Goal: Task Accomplishment & Management: Complete application form

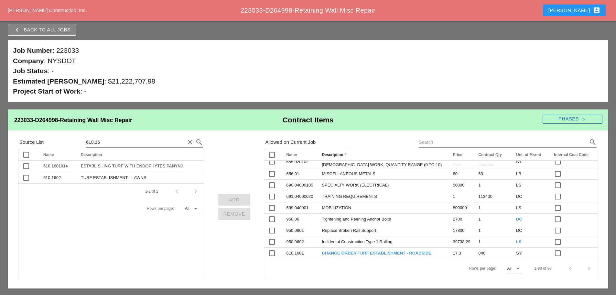
scroll to position [1142, 0]
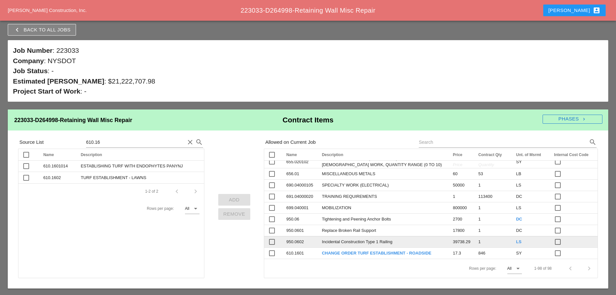
click at [453, 239] on span "39738.29" at bounding box center [461, 241] width 17 height 5
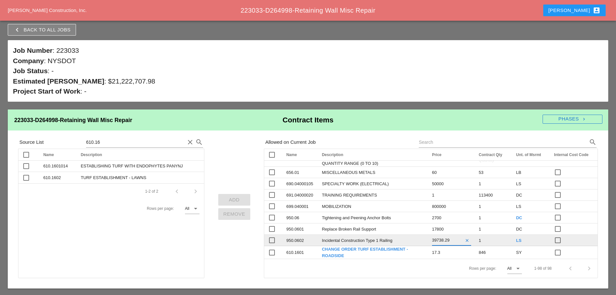
scroll to position [1157, 0]
type input "39730"
click at [409, 269] on div "Rows per page: All arrow_drop_down 1-98 of 98 chevron_left chevron_right" at bounding box center [430, 267] width 333 height 19
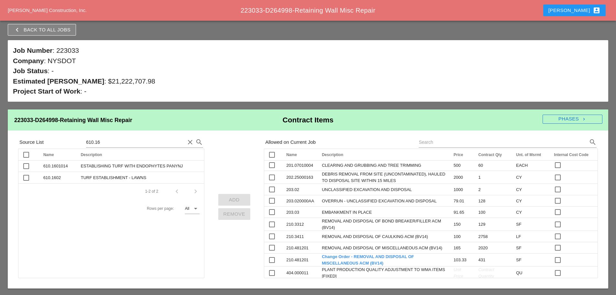
scroll to position [0, 0]
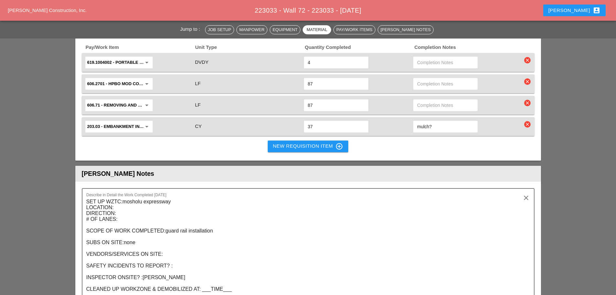
scroll to position [1132, 0]
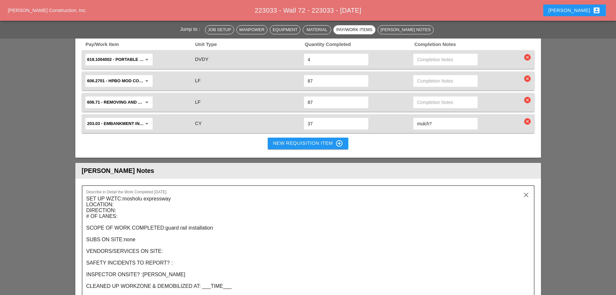
click at [302, 139] on div "New Requisition Item control_point" at bounding box center [308, 143] width 71 height 8
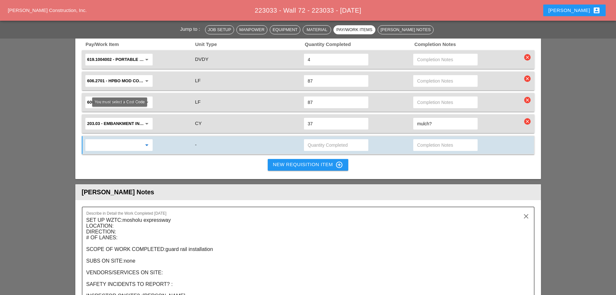
click at [121, 140] on input "text" at bounding box center [114, 145] width 54 height 10
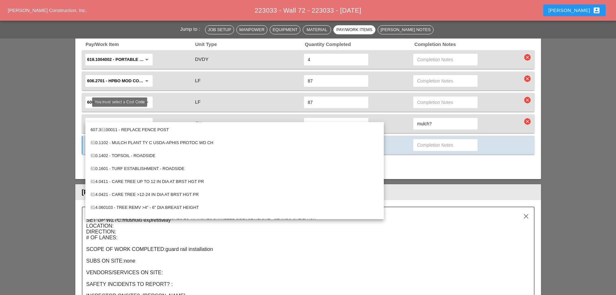
type input "6"
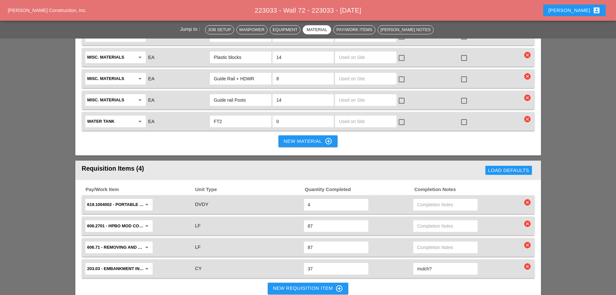
scroll to position [1003, 0]
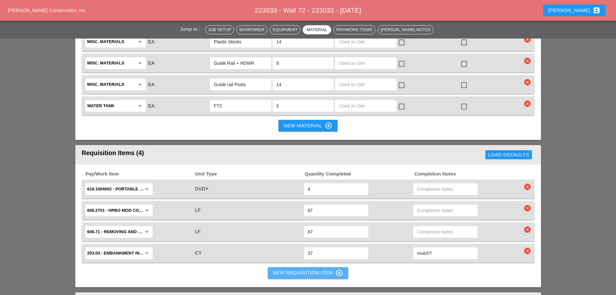
click at [284, 267] on button "New Requisition Item control_point" at bounding box center [308, 273] width 81 height 12
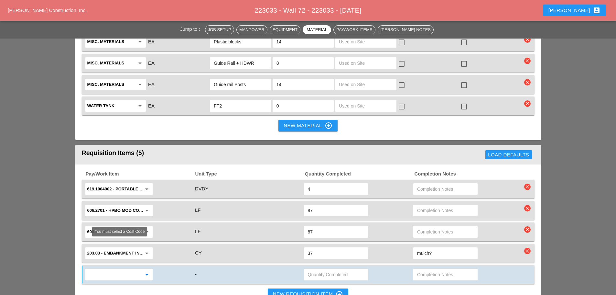
click at [117, 269] on input "text" at bounding box center [114, 274] width 54 height 10
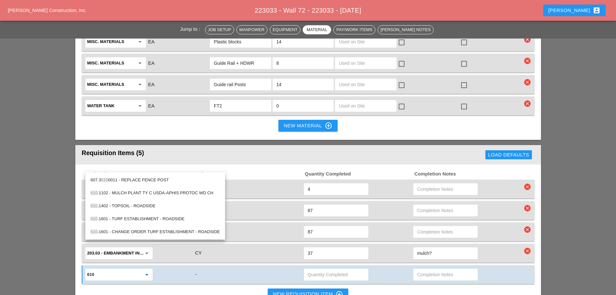
click at [113, 224] on div "610 .1601 - TURF ESTABLISHMENT - ROADSIDE" at bounding box center [155, 218] width 129 height 13
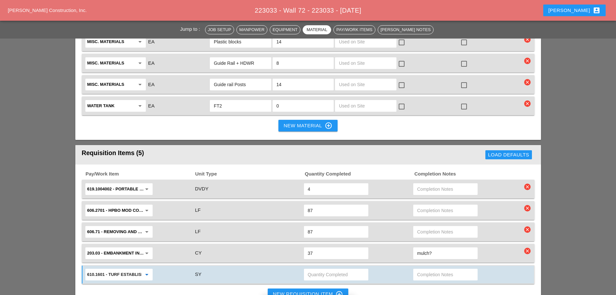
click at [118, 269] on input "610.1601 - TURF ESTABLISHMENT - ROADSIDE" at bounding box center [114, 274] width 54 height 10
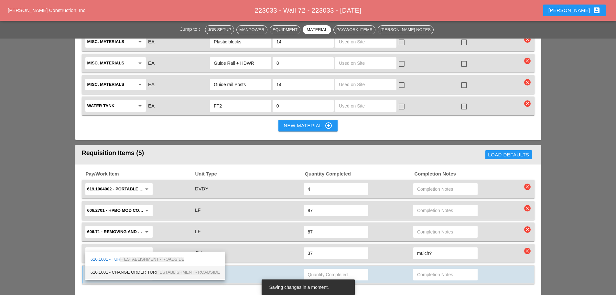
click at [131, 274] on div "610.1601 - CHANGE ORDER TUR F ESTABLISHMENT - ROADSIDE" at bounding box center [155, 272] width 129 height 8
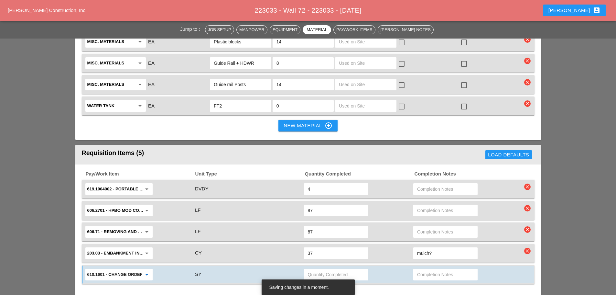
type input "610.1601 - CHANGE ORDER TURF ESTABLISHMENT - ROADSIDE"
click at [320, 269] on input "text" at bounding box center [336, 274] width 57 height 10
type input "834"
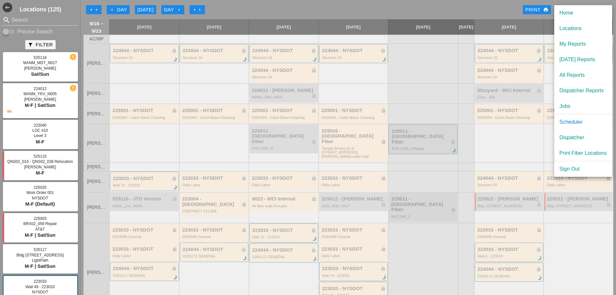
click at [191, 7] on button "arrow_right arrow_right" at bounding box center [198, 9] width 16 height 9
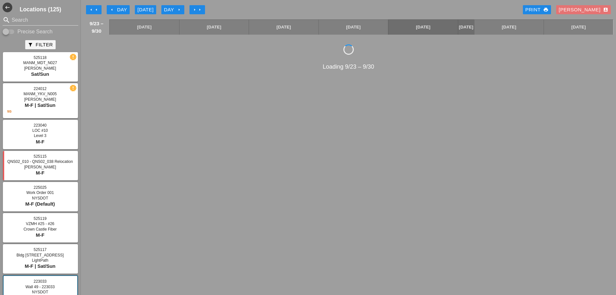
click at [196, 11] on icon "arrow_right" at bounding box center [194, 9] width 5 height 5
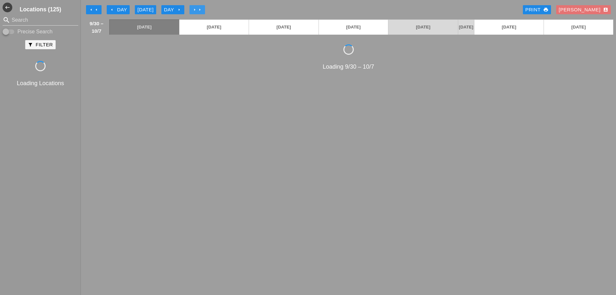
click at [196, 11] on icon "arrow_right" at bounding box center [194, 9] width 5 height 5
click at [114, 9] on div "arrow_left Day" at bounding box center [118, 9] width 18 height 7
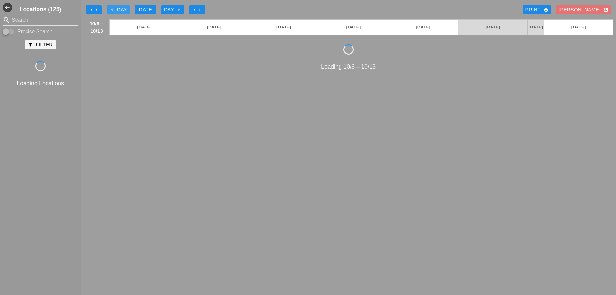
click at [114, 9] on div "arrow_left Day" at bounding box center [118, 9] width 18 height 7
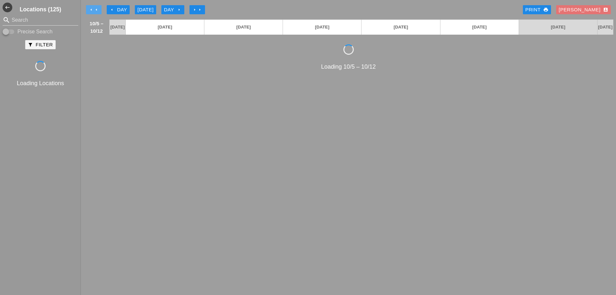
click at [99, 8] on icon "arrow_left" at bounding box center [96, 9] width 5 height 5
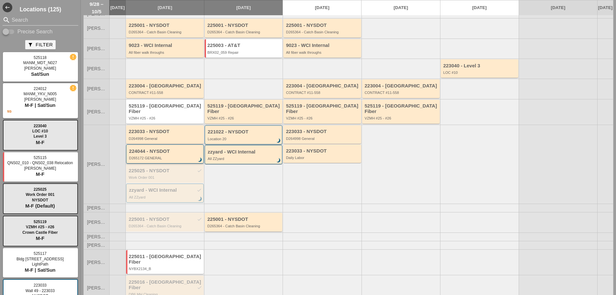
scroll to position [57, 0]
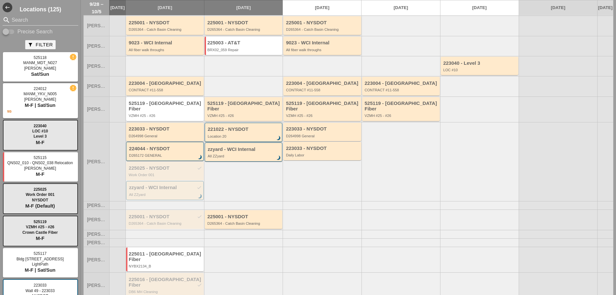
click at [157, 126] on div "223033 - NYSDOT" at bounding box center [165, 128] width 73 height 5
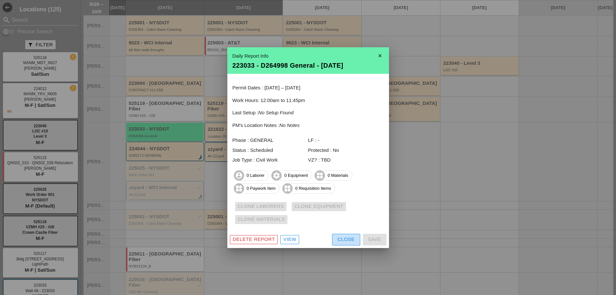
click at [343, 240] on div "Close" at bounding box center [346, 238] width 17 height 7
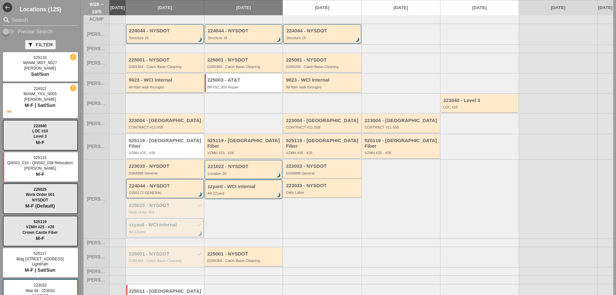
scroll to position [0, 0]
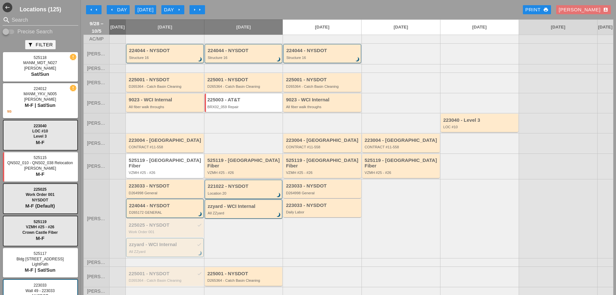
click at [111, 8] on icon "arrow_left" at bounding box center [111, 9] width 5 height 5
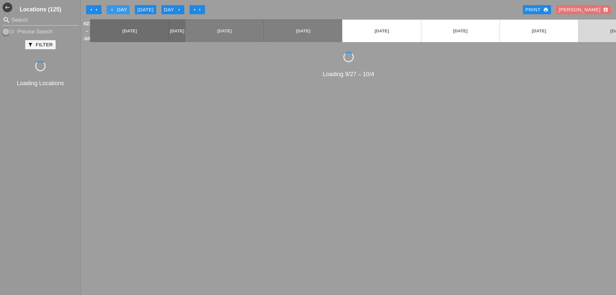
click at [111, 8] on icon "arrow_left" at bounding box center [111, 9] width 5 height 5
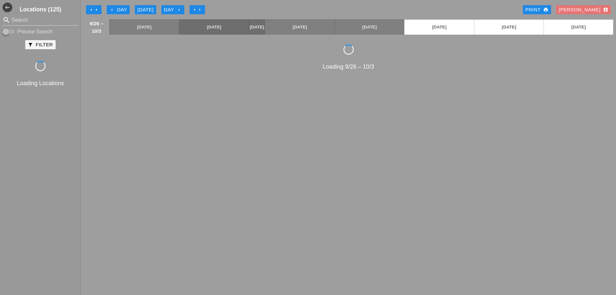
click at [111, 8] on icon "arrow_left" at bounding box center [111, 9] width 5 height 5
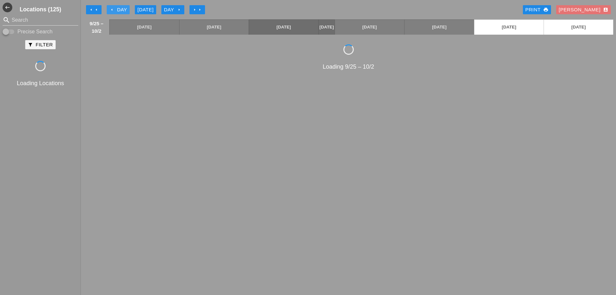
click at [111, 8] on icon "arrow_left" at bounding box center [111, 9] width 5 height 5
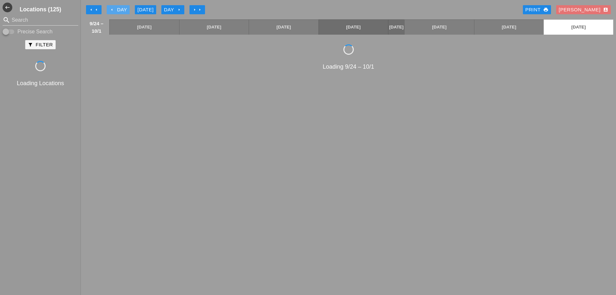
click at [112, 8] on icon "arrow_left" at bounding box center [111, 9] width 5 height 5
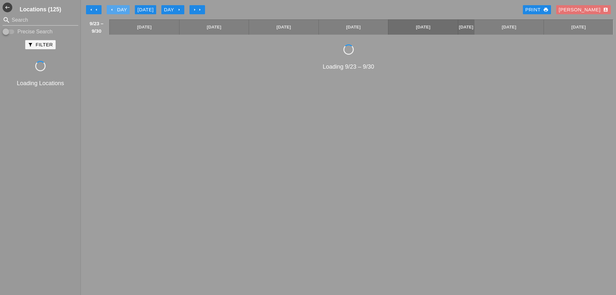
click at [112, 8] on icon "arrow_left" at bounding box center [111, 9] width 5 height 5
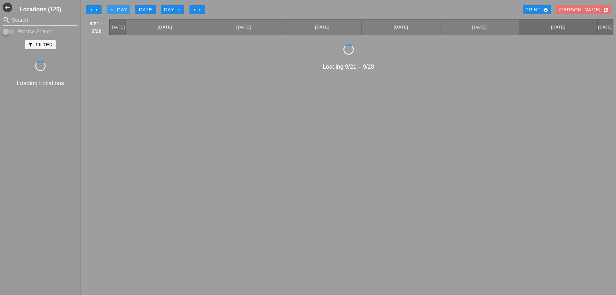
click at [112, 8] on icon "arrow_left" at bounding box center [111, 9] width 5 height 5
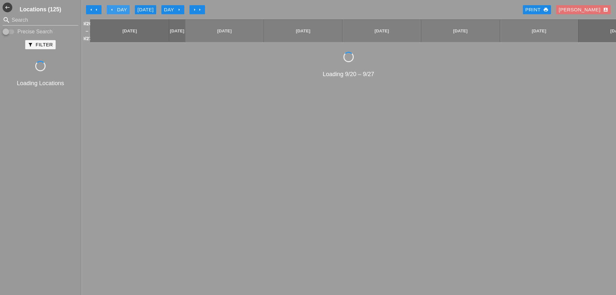
click at [112, 8] on icon "arrow_left" at bounding box center [111, 9] width 5 height 5
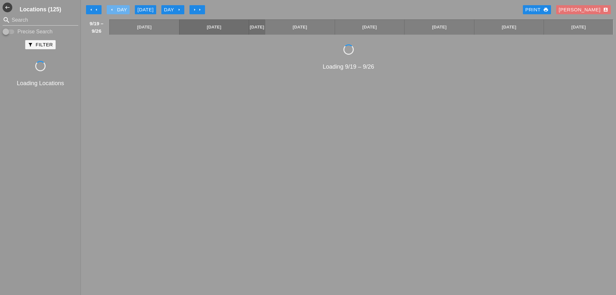
click at [112, 8] on icon "arrow_left" at bounding box center [111, 9] width 5 height 5
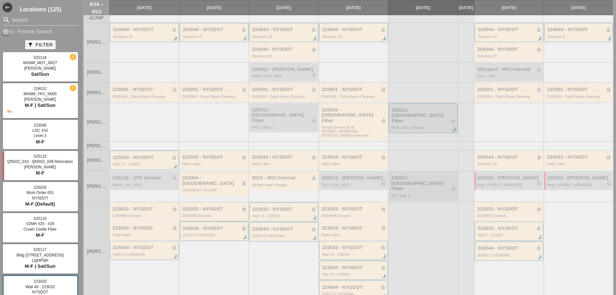
scroll to position [32, 0]
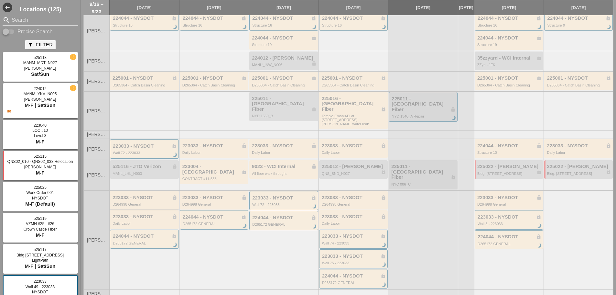
click at [141, 195] on div "223033 - NYSDOT lock" at bounding box center [145, 197] width 65 height 5
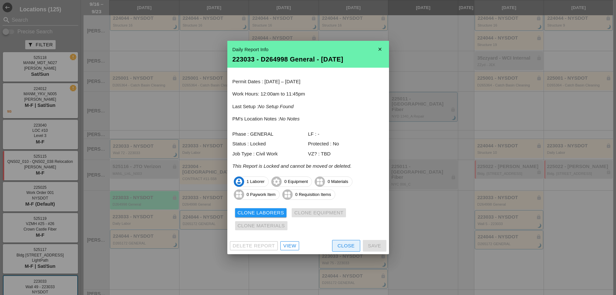
drag, startPoint x: 335, startPoint y: 245, endPoint x: 328, endPoint y: 237, distance: 10.5
click at [335, 245] on button "Close" at bounding box center [346, 246] width 28 height 12
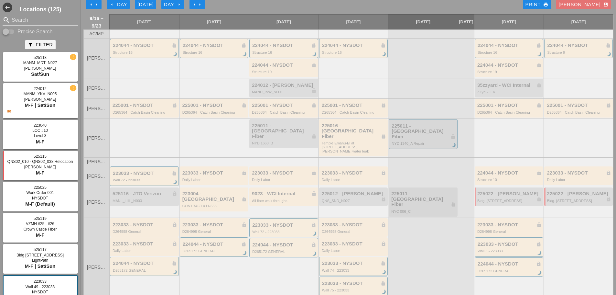
scroll to position [0, 0]
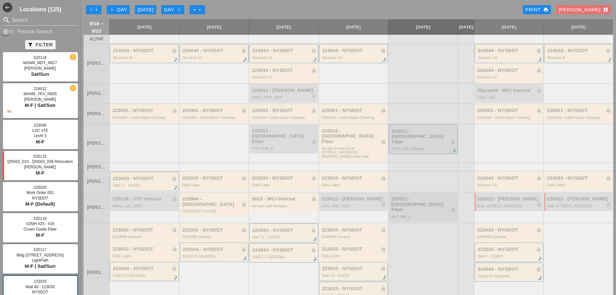
click at [127, 11] on div "arrow_left Day" at bounding box center [118, 9] width 18 height 7
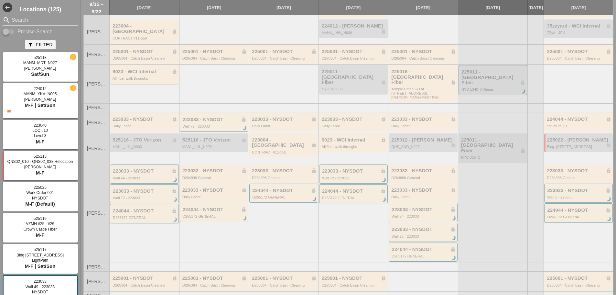
scroll to position [65, 0]
click at [135, 116] on div "223033 - NYSDOT lock" at bounding box center [145, 118] width 65 height 5
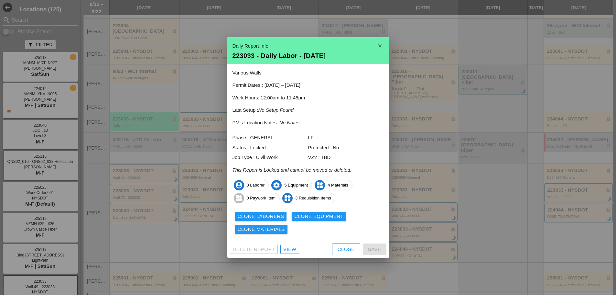
click at [347, 252] on div "Close" at bounding box center [346, 248] width 17 height 7
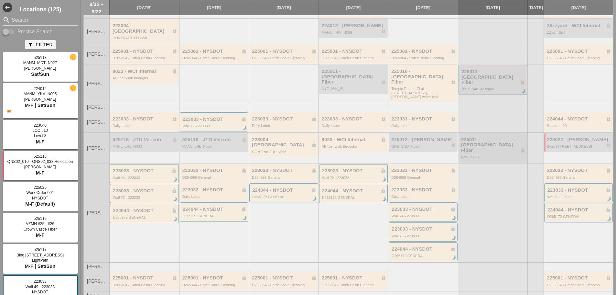
click at [222, 38] on div at bounding box center [214, 31] width 70 height 26
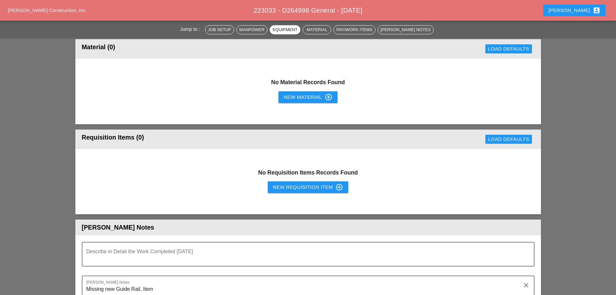
scroll to position [420, 0]
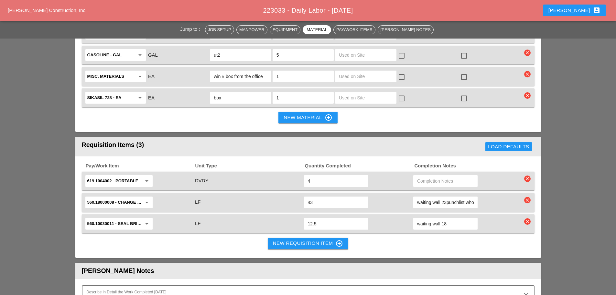
scroll to position [647, 0]
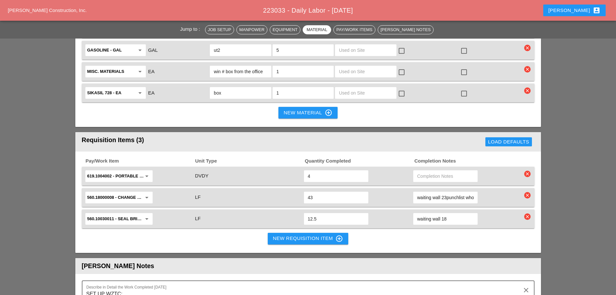
click at [300, 234] on div "New Requisition Item control_point" at bounding box center [308, 238] width 71 height 8
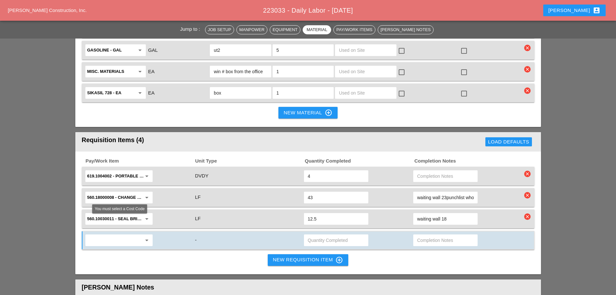
click at [98, 235] on input "text" at bounding box center [114, 240] width 54 height 10
type input "waiting wall 23punchlist who was the inspector"
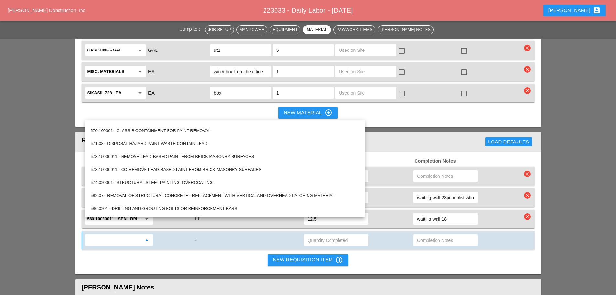
scroll to position [517, 0]
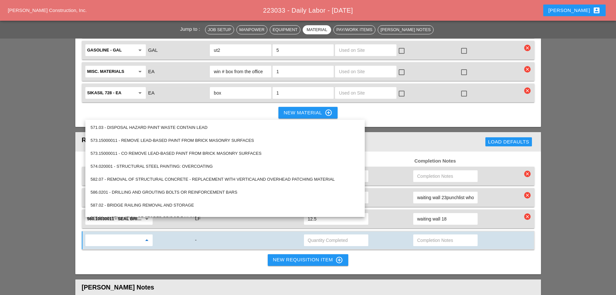
click at [123, 235] on input "text" at bounding box center [114, 240] width 54 height 10
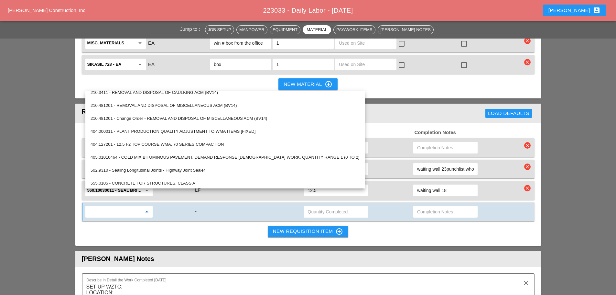
scroll to position [712, 0]
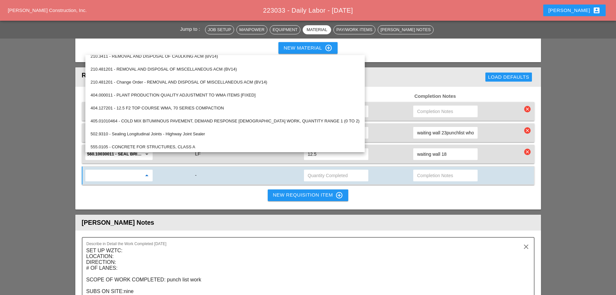
click at [201, 176] on div "Pay/Work Item Unit Type Quantity Completed Completion Notes 619.1004002 - PORTA…" at bounding box center [308, 148] width 466 height 123
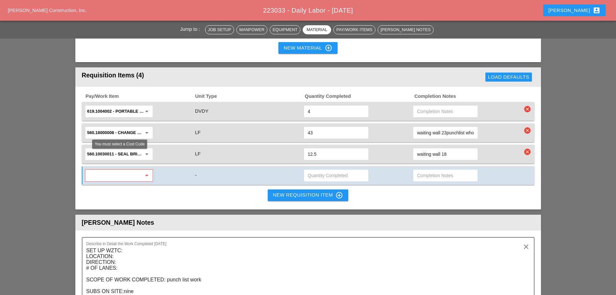
click at [139, 169] on div "arrow_drop_down" at bounding box center [118, 175] width 67 height 12
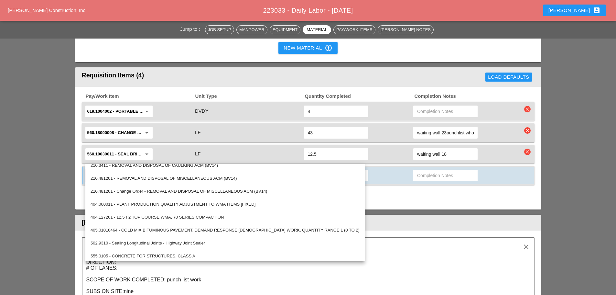
click at [377, 181] on div "Pay/Work Item Unit Type Quantity Completed Completion Notes 619.1004002 - PORTA…" at bounding box center [308, 148] width 466 height 123
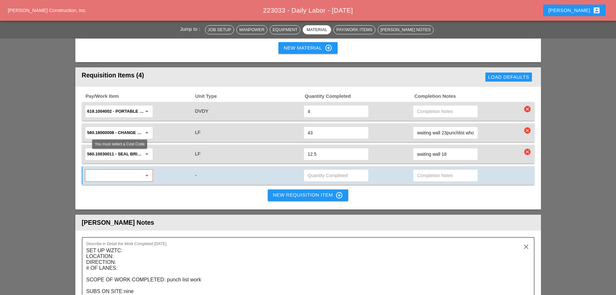
click at [90, 170] on input "text" at bounding box center [114, 175] width 54 height 10
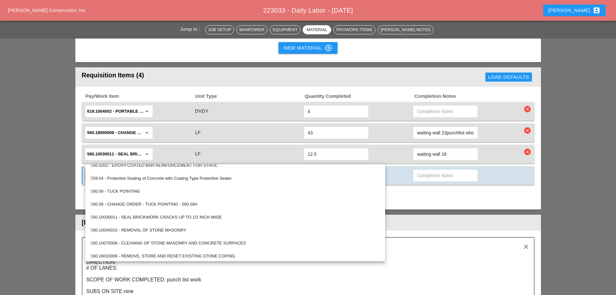
scroll to position [0, 0]
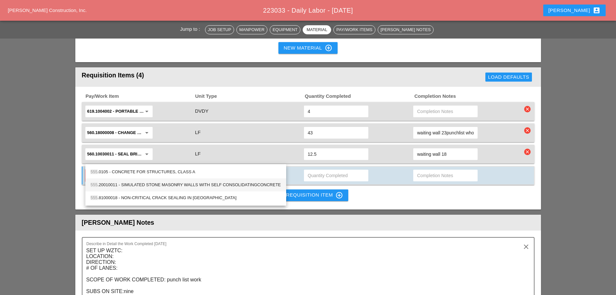
click at [151, 183] on div "555 .20010011 - SIMULATED STONE MASONRY WALLS WITH SELF CONSOLIDATINGCONCRETE" at bounding box center [186, 185] width 190 height 8
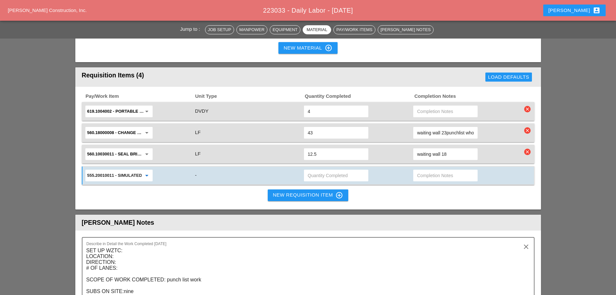
type input "555.20010011 - SIMULATED STONE MASONRY WALLS WITH SELF CONSOLIDATINGCONCRETE"
click at [327, 170] on input "text" at bounding box center [336, 175] width 57 height 10
type input "-.09"
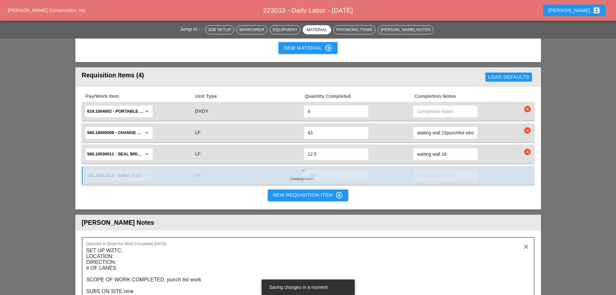
type input "waiting wall 23punchlist who was the inspector"
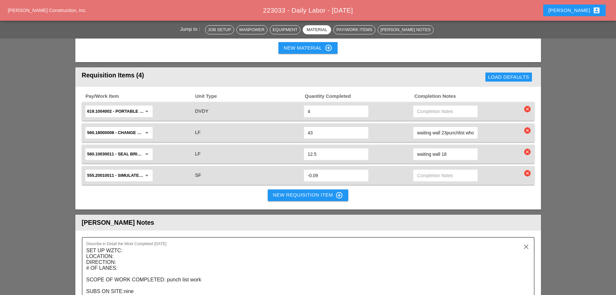
click at [39, 69] on div "Jump to : Job Setup Manpower Equipment Material Pay/Work Items [PERSON_NAME] No…" at bounding box center [308, 35] width 616 height 1366
